Goal: Information Seeking & Learning: Learn about a topic

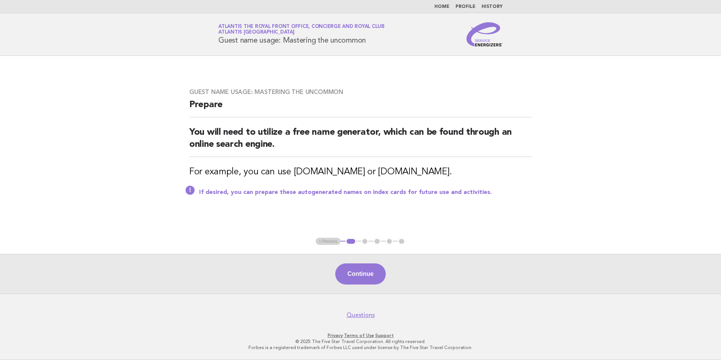
click at [497, 37] on img at bounding box center [485, 34] width 36 height 24
click at [495, 40] on img at bounding box center [485, 34] width 36 height 24
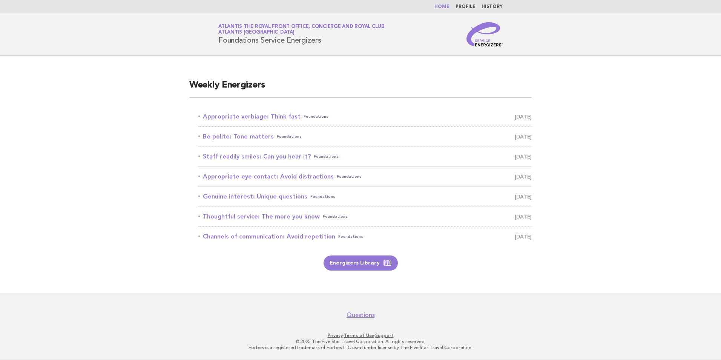
click at [264, 117] on link "Appropriate verbiage: Think fast Foundations September 19" at bounding box center [364, 116] width 333 height 11
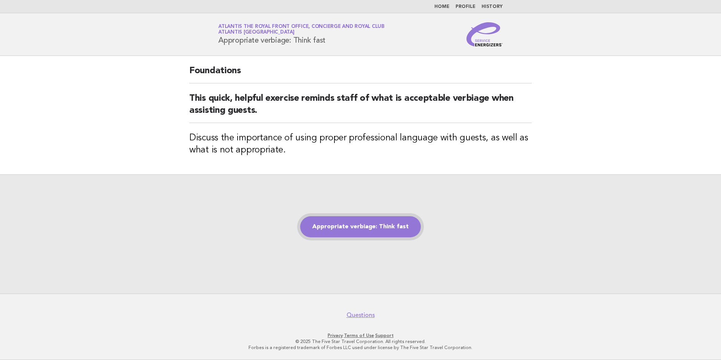
click at [367, 222] on link "Appropriate verbiage: Think fast" at bounding box center [360, 226] width 121 height 21
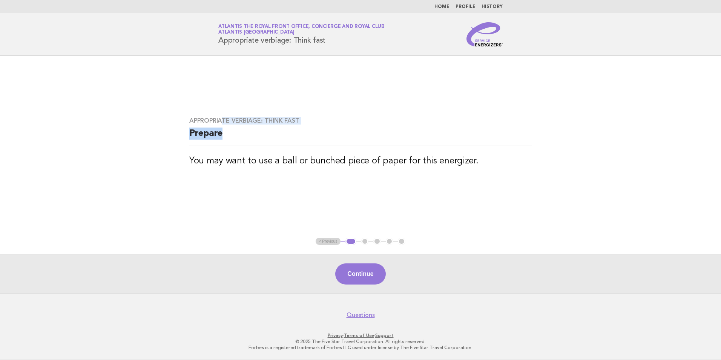
drag, startPoint x: 224, startPoint y: 121, endPoint x: 314, endPoint y: 137, distance: 91.4
click at [314, 137] on div "Appropriate verbiage: Think fast Prepare You may want to use a ball or bunched …" at bounding box center [360, 146] width 361 height 77
click at [369, 275] on button "Continue" at bounding box center [360, 273] width 50 height 21
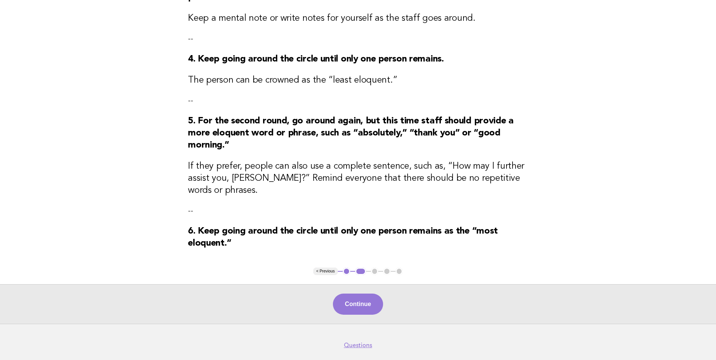
scroll to position [302, 0]
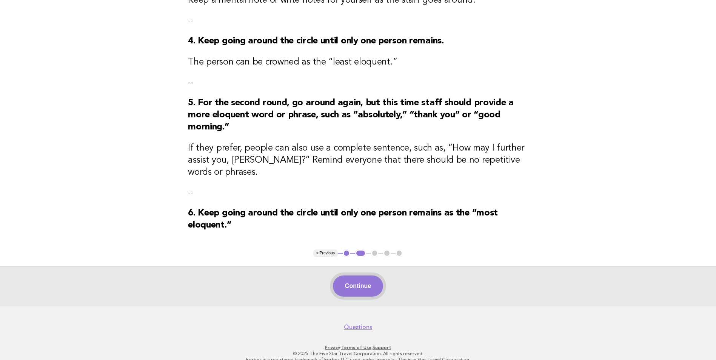
click at [359, 275] on button "Continue" at bounding box center [358, 285] width 50 height 21
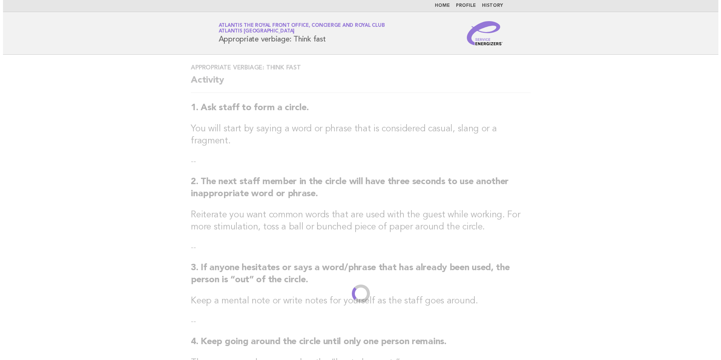
scroll to position [0, 0]
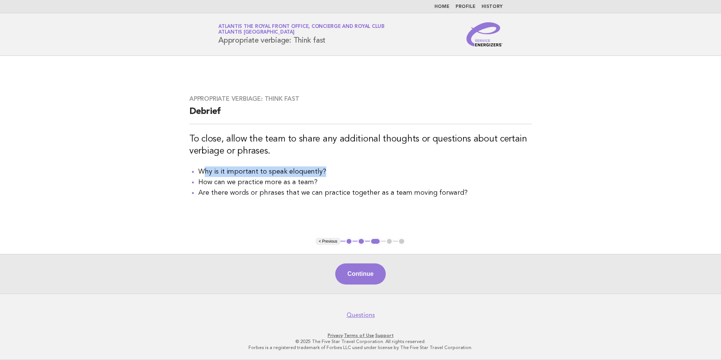
drag, startPoint x: 205, startPoint y: 173, endPoint x: 353, endPoint y: 171, distance: 147.5
click at [353, 171] on li "Why is it important to speak eloquently?" at bounding box center [364, 171] width 333 height 11
click at [349, 170] on li "Why is it important to speak eloquently?" at bounding box center [364, 171] width 333 height 11
drag, startPoint x: 197, startPoint y: 182, endPoint x: 362, endPoint y: 186, distance: 165.7
click at [362, 186] on ul "Why is it important to speak eloquently? How can we practice more as a team? Ar…" at bounding box center [360, 182] width 343 height 32
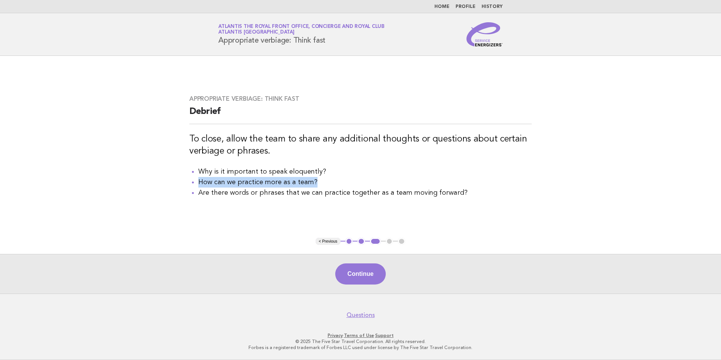
drag, startPoint x: 362, startPoint y: 186, endPoint x: 331, endPoint y: 180, distance: 31.5
click at [331, 180] on li "How can we practice more as a team?" at bounding box center [364, 182] width 333 height 11
drag, startPoint x: 221, startPoint y: 194, endPoint x: 317, endPoint y: 194, distance: 95.8
click at [317, 194] on li "Are there words or phrases that we can practice together as a team moving forwa…" at bounding box center [364, 192] width 333 height 11
click at [361, 269] on button "Continue" at bounding box center [360, 273] width 50 height 21
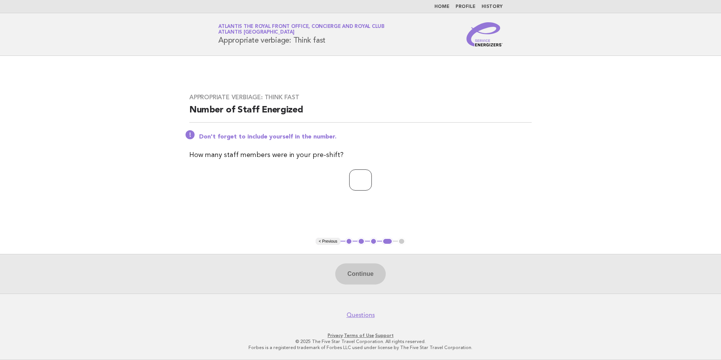
click at [355, 178] on input "number" at bounding box center [360, 179] width 23 height 21
type input "*"
click at [356, 278] on button "Continue" at bounding box center [360, 273] width 50 height 21
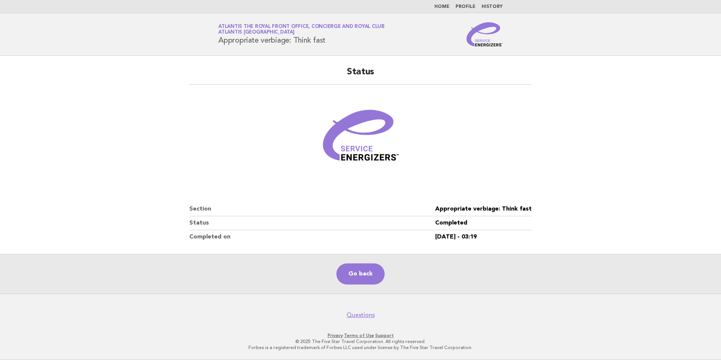
click at [484, 39] on img at bounding box center [485, 34] width 36 height 24
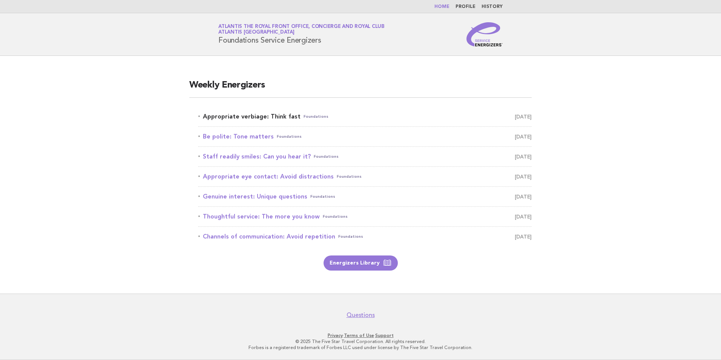
click at [275, 117] on link "Appropriate verbiage: Think fast Foundations [DATE]" at bounding box center [364, 116] width 333 height 11
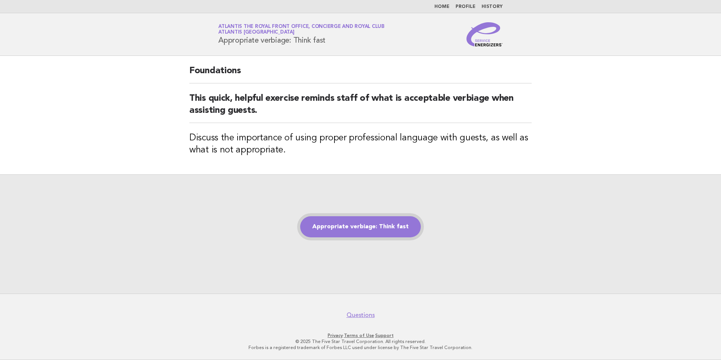
click at [367, 230] on link "Appropriate verbiage: Think fast" at bounding box center [360, 226] width 121 height 21
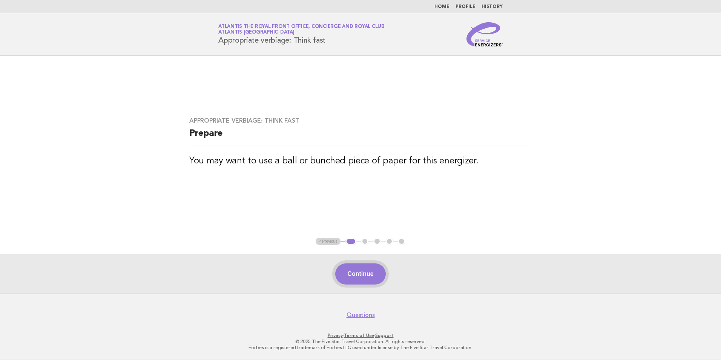
click at [367, 278] on button "Continue" at bounding box center [360, 273] width 50 height 21
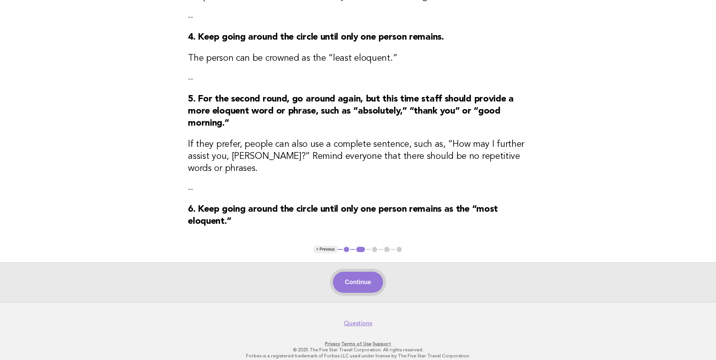
click at [356, 278] on button "Continue" at bounding box center [358, 282] width 50 height 21
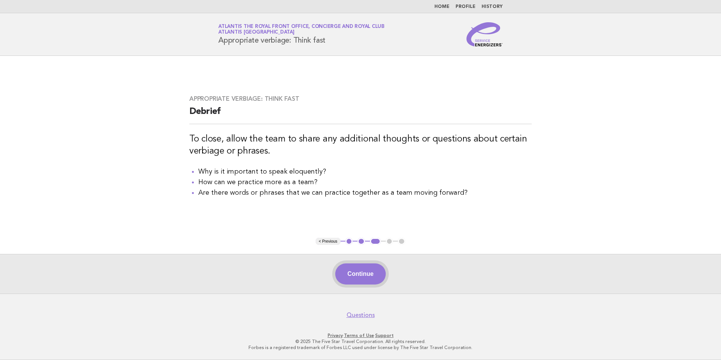
click at [362, 269] on button "Continue" at bounding box center [360, 273] width 50 height 21
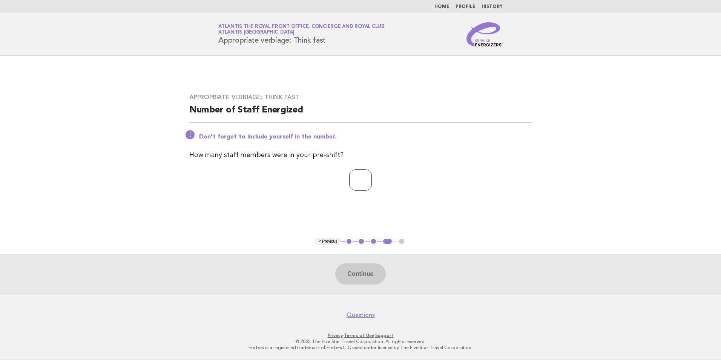
click at [356, 174] on input "number" at bounding box center [360, 179] width 23 height 21
type input "*"
click at [375, 274] on button "Continue" at bounding box center [360, 273] width 50 height 21
